Goal: Information Seeking & Learning: Learn about a topic

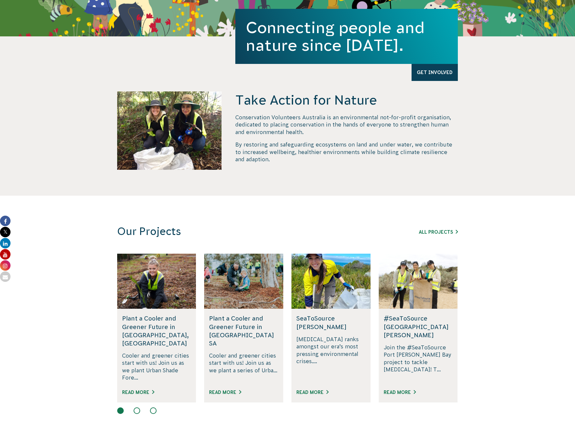
scroll to position [295, 0]
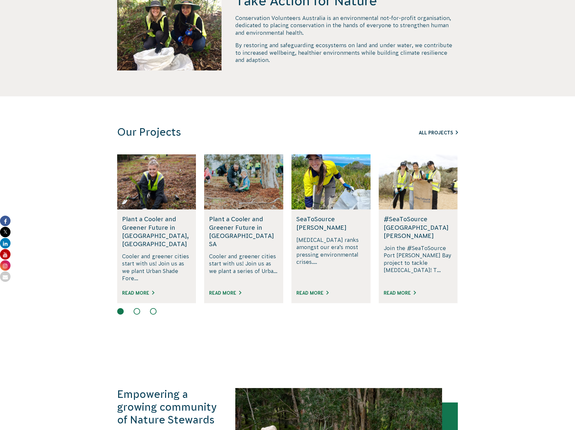
click at [441, 132] on link "All Projects" at bounding box center [437, 132] width 39 height 5
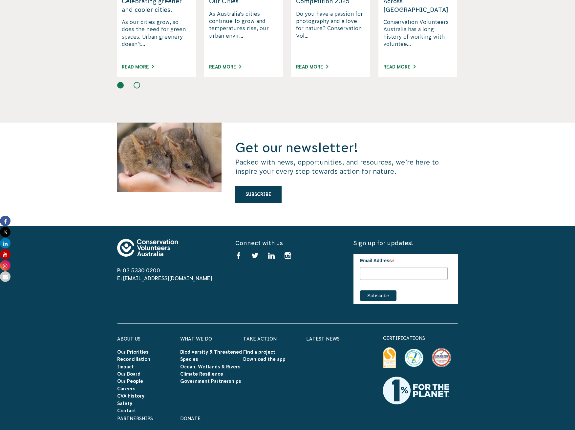
scroll to position [1705, 0]
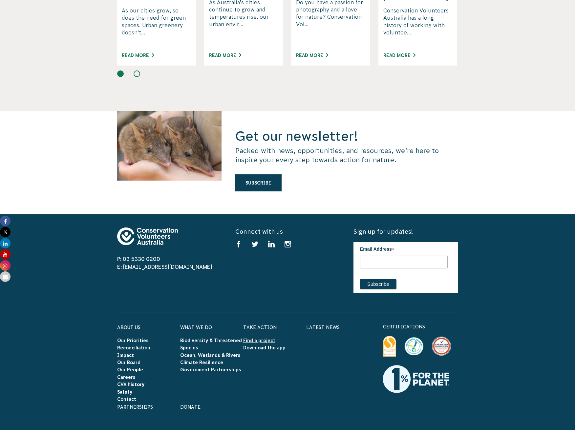
click at [246, 338] on link "Find a project" at bounding box center [259, 340] width 32 height 5
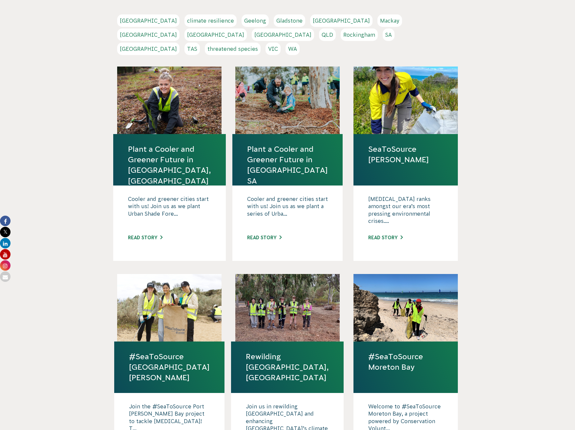
scroll to position [164, 0]
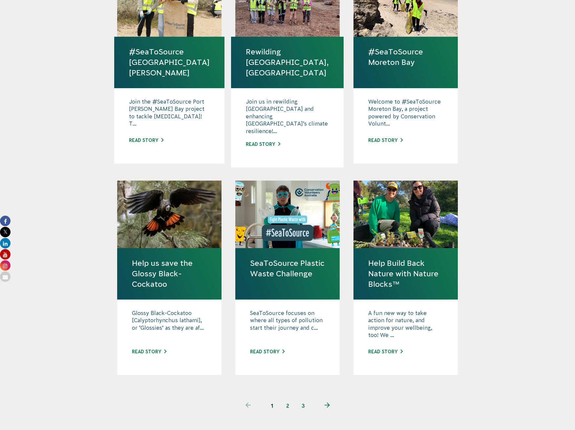
scroll to position [459, 0]
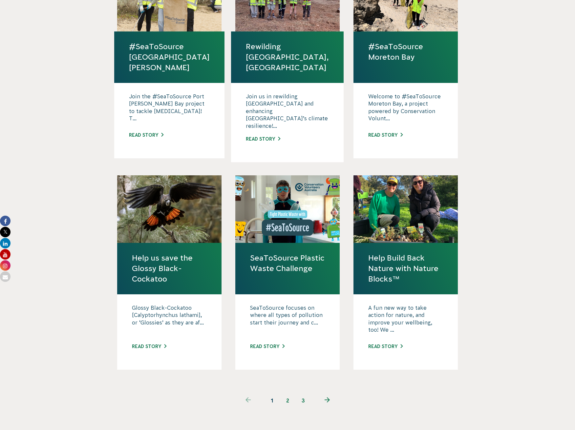
click at [286, 393] on link "2" at bounding box center [287, 401] width 16 height 16
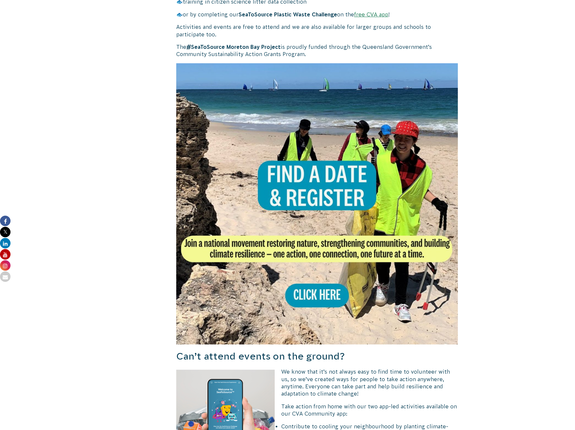
scroll to position [656, 0]
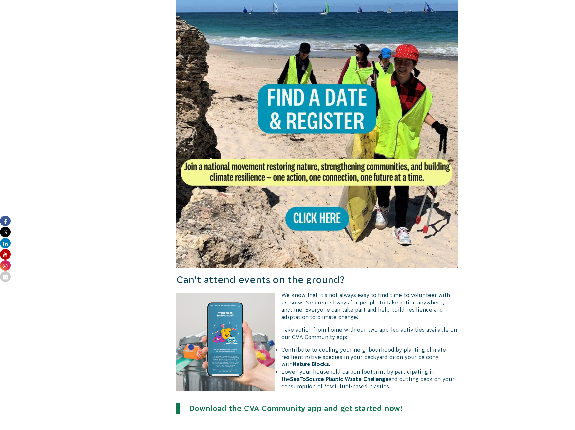
click at [362, 125] on img at bounding box center [316, 127] width 281 height 281
click at [323, 214] on img at bounding box center [316, 127] width 281 height 281
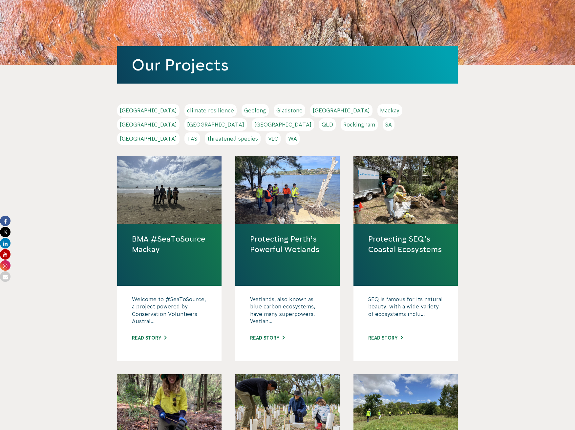
scroll to position [66, 0]
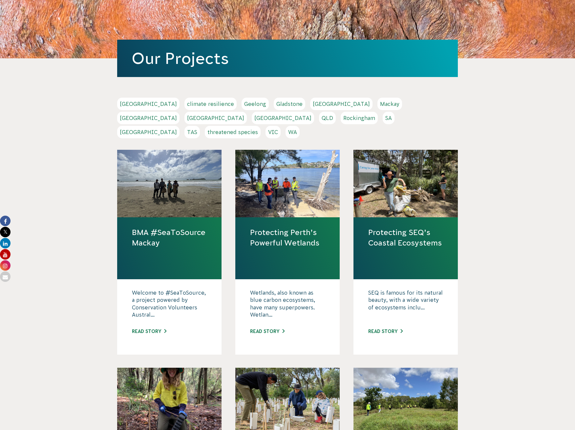
click at [335, 112] on link "QLD" at bounding box center [327, 118] width 17 height 12
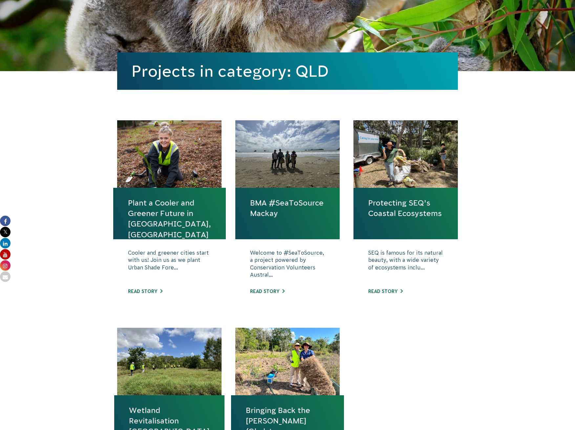
scroll to position [98, 0]
